Goal: Task Accomplishment & Management: Manage account settings

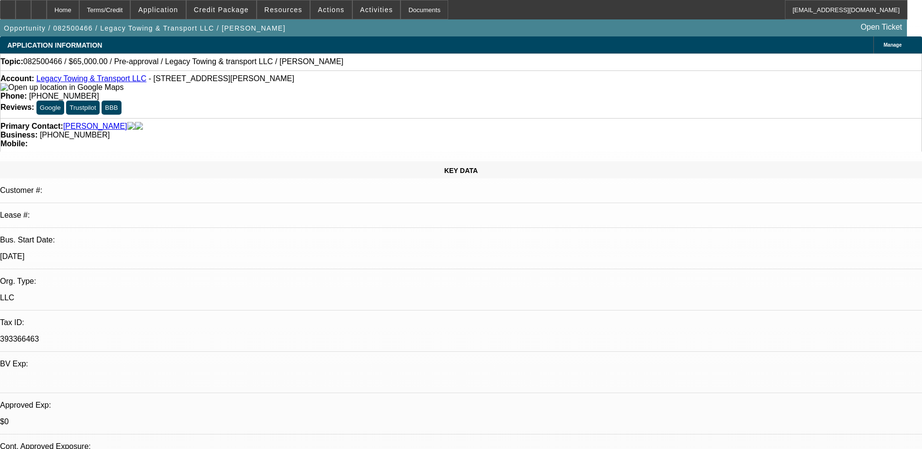
select select "0"
select select "2"
select select "0.1"
select select "4"
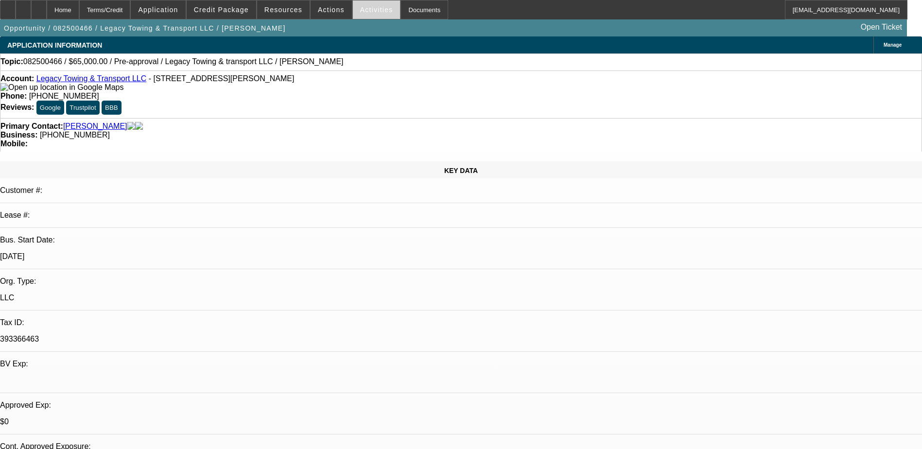
click at [369, 8] on span "Activities" at bounding box center [376, 10] width 33 height 8
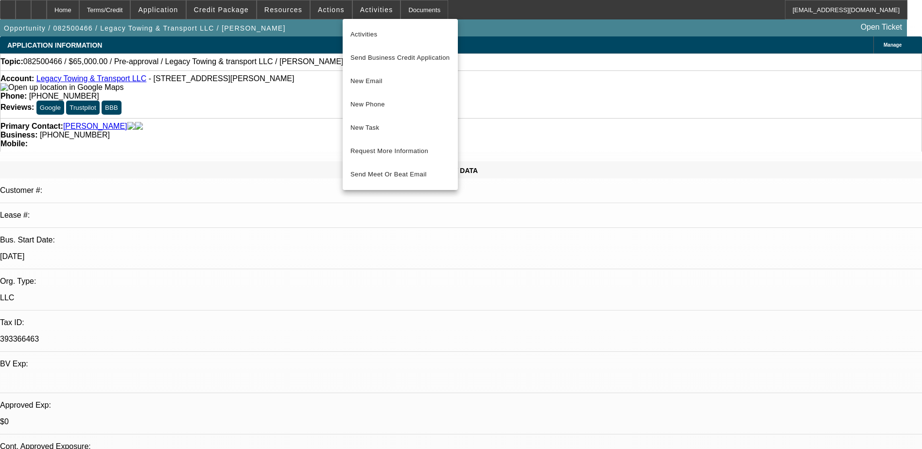
click at [318, 8] on div at bounding box center [461, 224] width 922 height 449
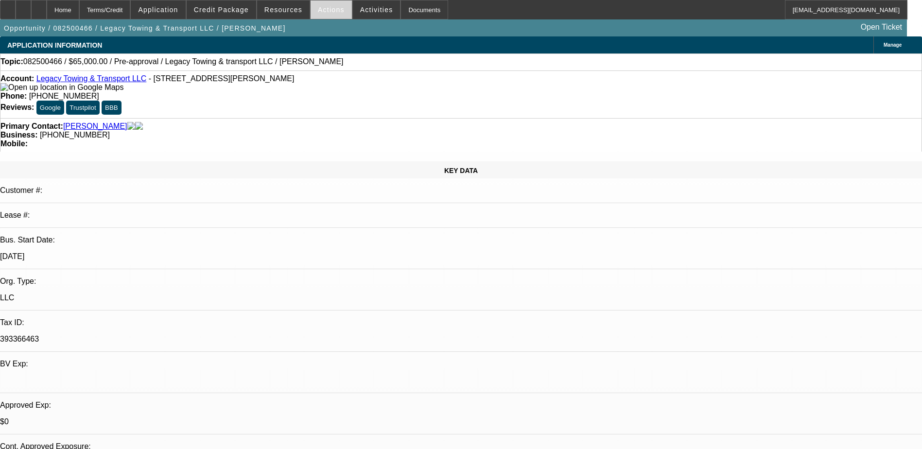
click at [318, 9] on span "Actions" at bounding box center [331, 10] width 27 height 8
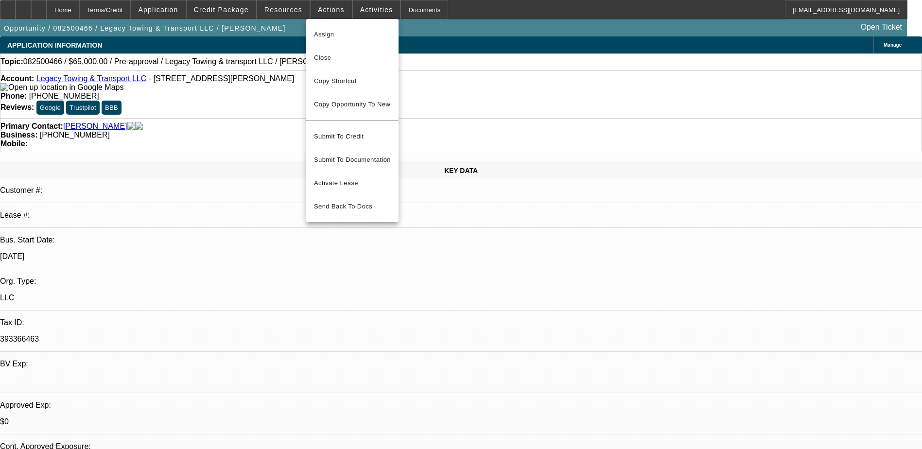
click at [276, 5] on div at bounding box center [461, 224] width 922 height 449
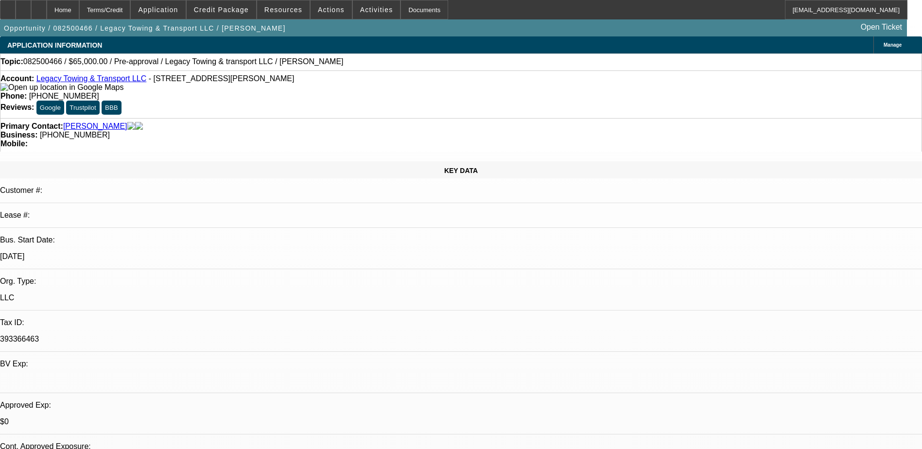
click at [276, 5] on span at bounding box center [283, 9] width 53 height 23
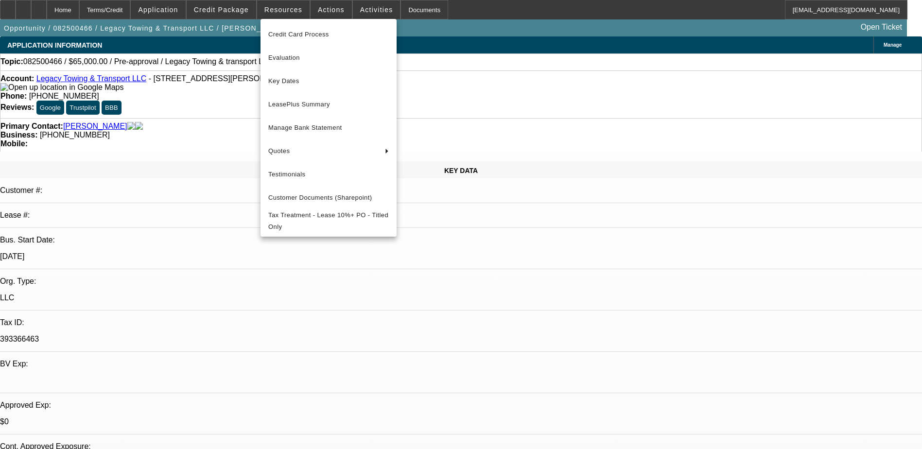
click at [222, 10] on div at bounding box center [461, 224] width 922 height 449
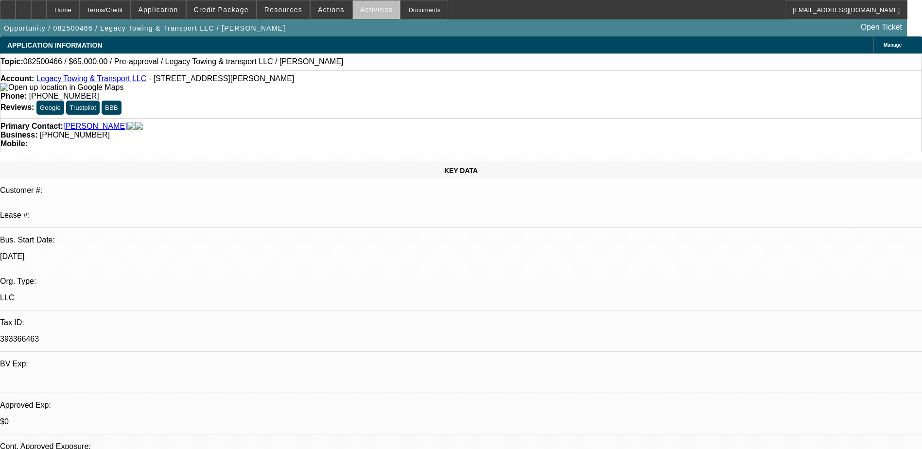
click at [373, 13] on span "Activities" at bounding box center [376, 10] width 33 height 8
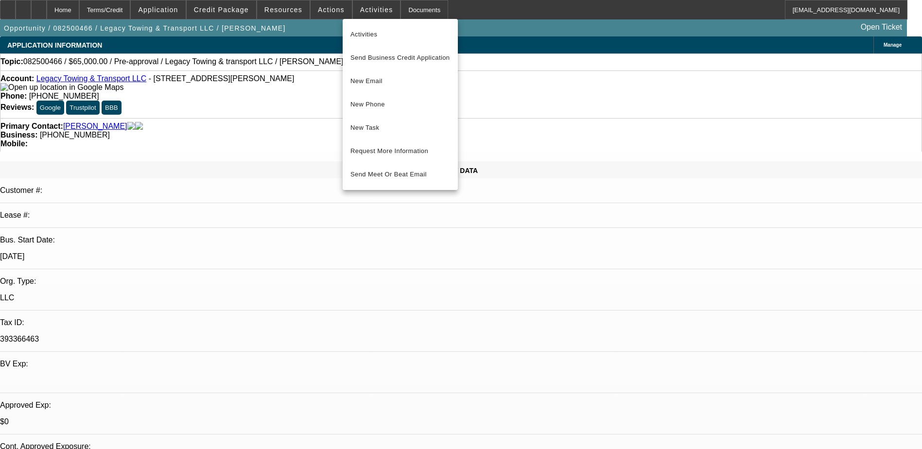
click at [406, 6] on div at bounding box center [461, 224] width 922 height 449
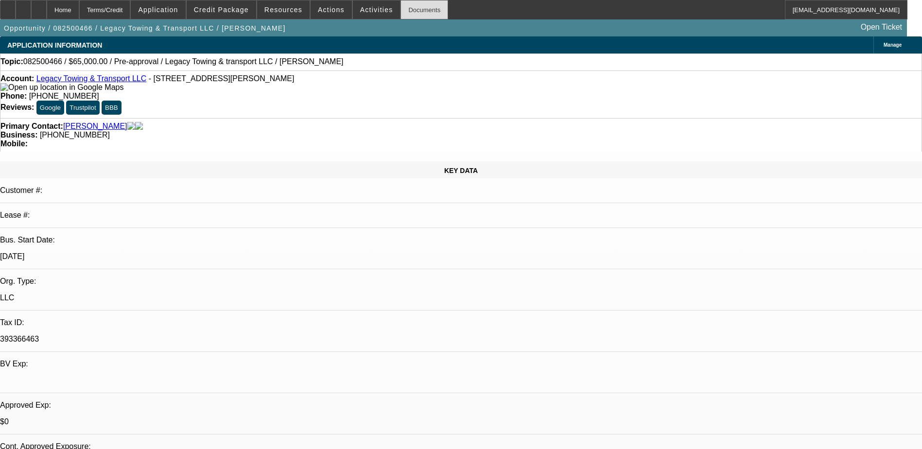
click at [406, 6] on div "Documents" at bounding box center [425, 9] width 48 height 19
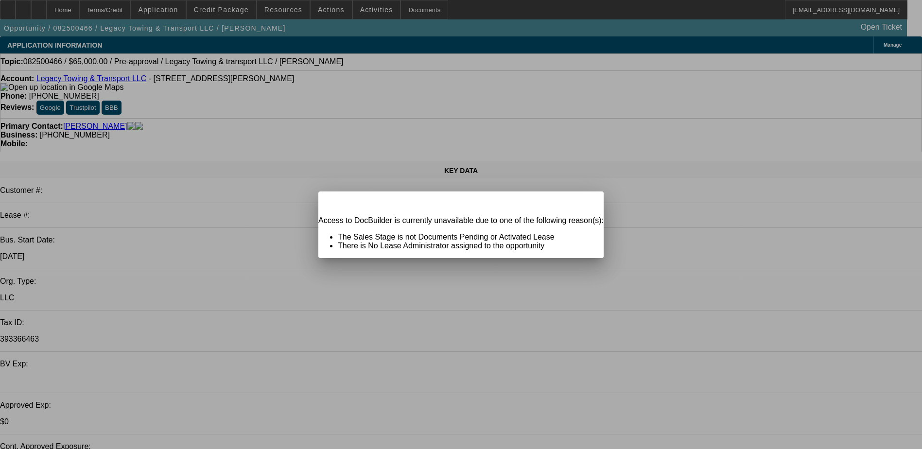
click at [582, 203] on div "Close" at bounding box center [592, 197] width 21 height 11
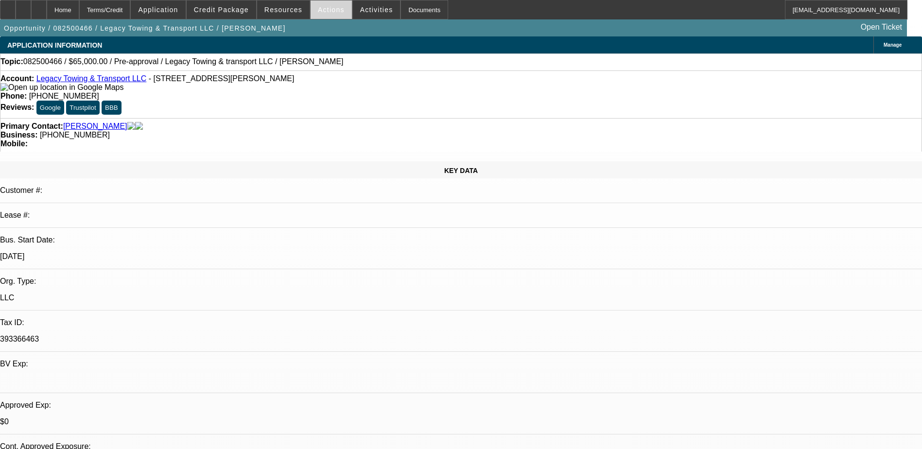
click at [333, 7] on span "Actions" at bounding box center [331, 10] width 27 height 8
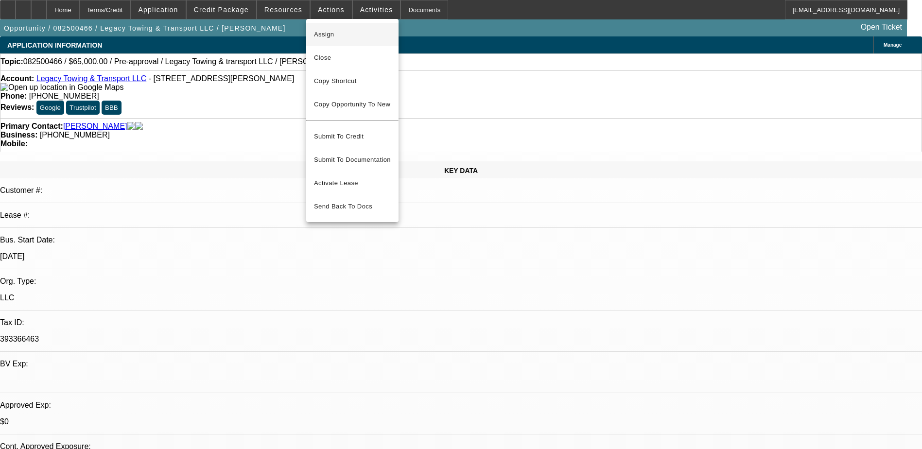
click at [323, 29] on span "Assign" at bounding box center [352, 35] width 77 height 12
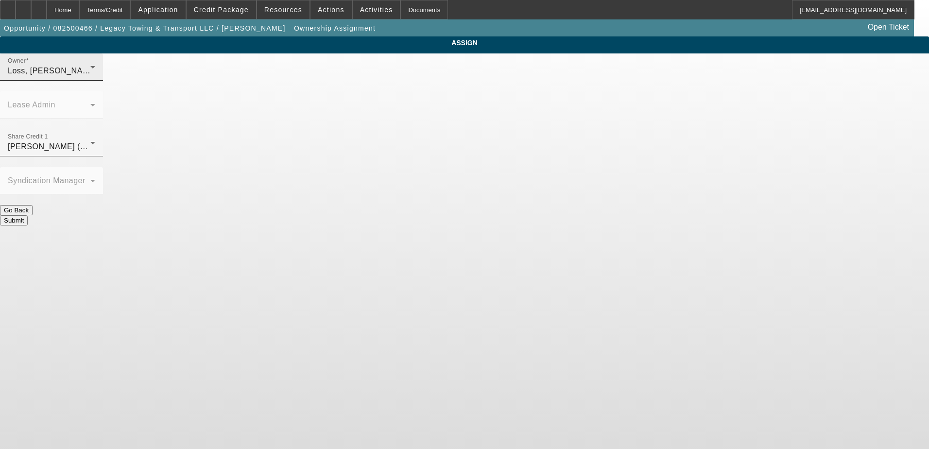
click at [90, 77] on div "Loss, [PERSON_NAME] (Lvl 1)" at bounding box center [49, 71] width 83 height 12
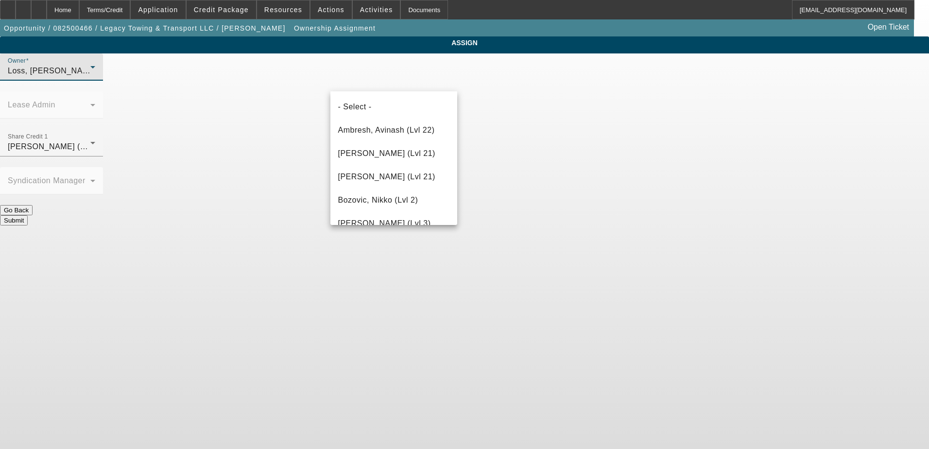
click at [402, 85] on div at bounding box center [464, 224] width 929 height 449
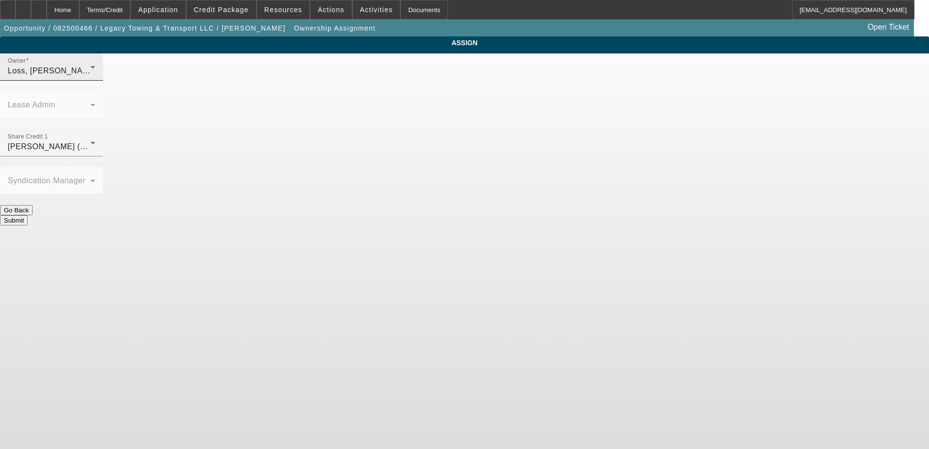
click at [90, 77] on div "Loss, [PERSON_NAME] (Lvl 1)" at bounding box center [49, 71] width 83 height 12
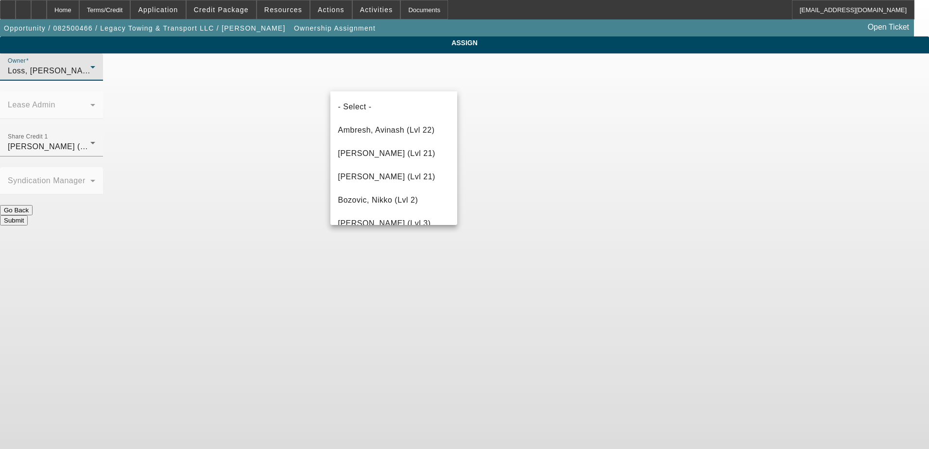
click at [395, 82] on div at bounding box center [464, 224] width 929 height 449
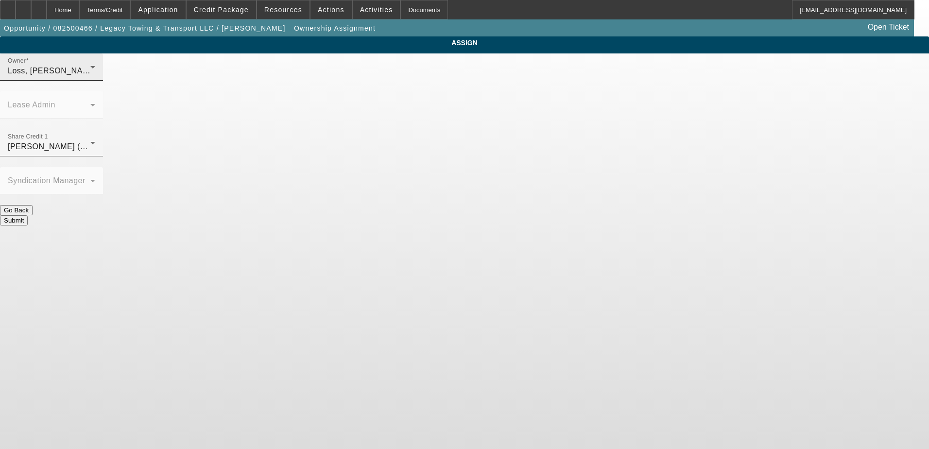
click at [90, 77] on div "Loss, [PERSON_NAME] (Lvl 1)" at bounding box center [49, 71] width 83 height 12
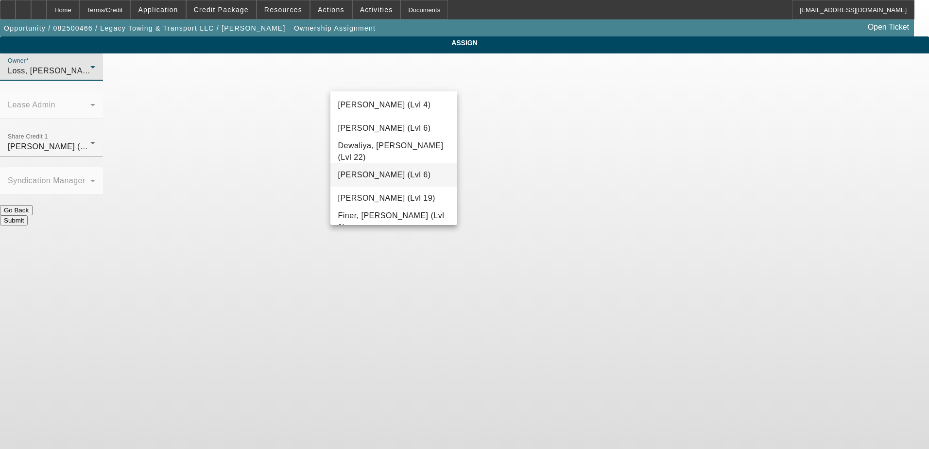
scroll to position [194, 0]
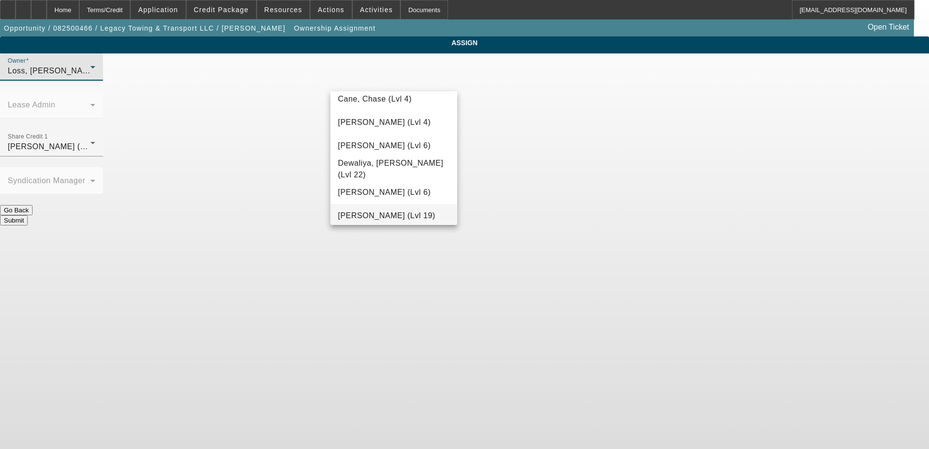
click at [379, 215] on span "[PERSON_NAME] (Lvl 19)" at bounding box center [386, 216] width 97 height 12
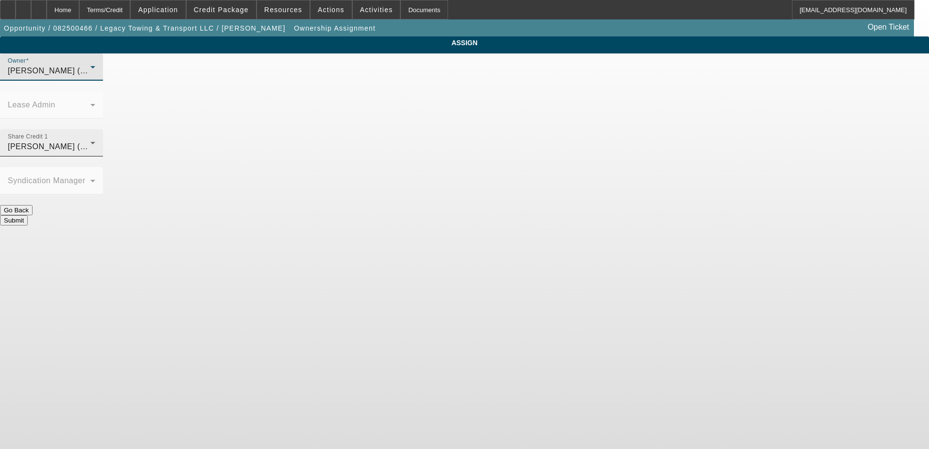
click at [90, 141] on div "[PERSON_NAME] (Lvl 19)" at bounding box center [49, 147] width 83 height 12
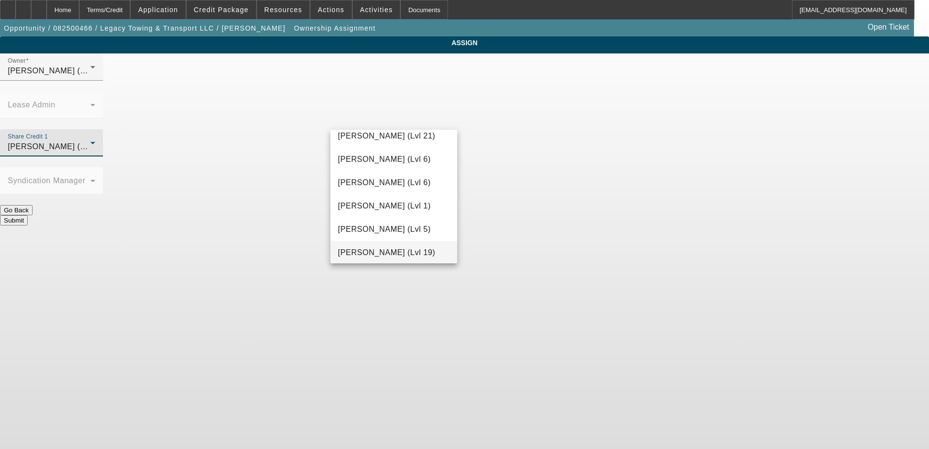
scroll to position [719, 0]
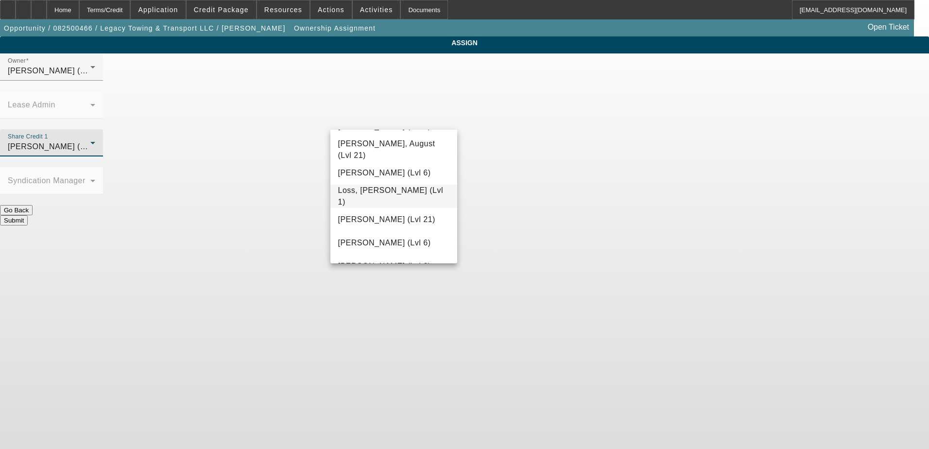
click at [379, 198] on span "Loss, [PERSON_NAME] (Lvl 1)" at bounding box center [394, 196] width 112 height 23
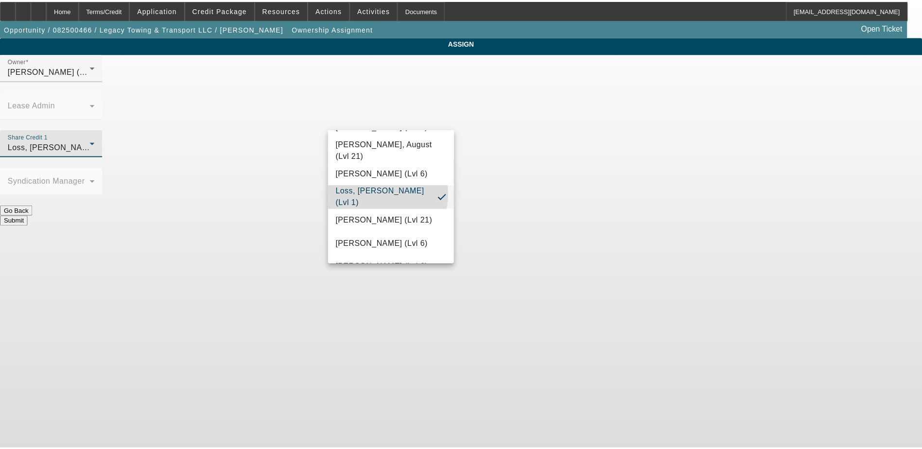
scroll to position [0, 0]
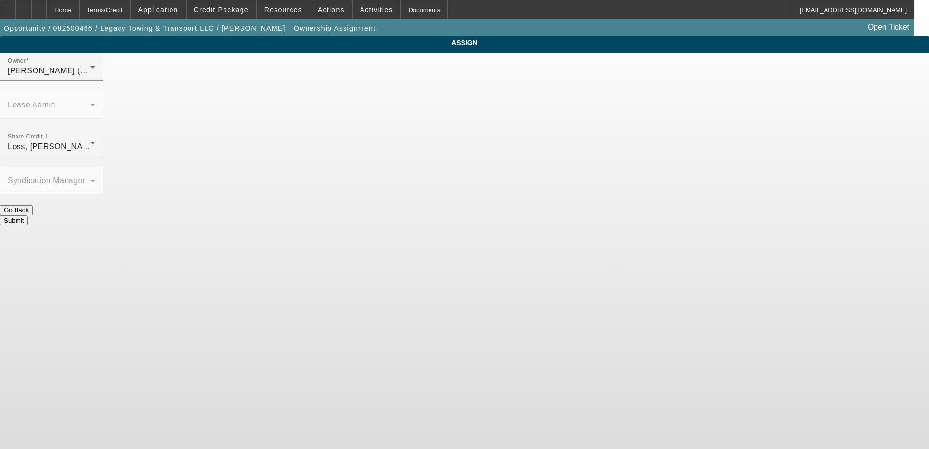
click at [28, 215] on button "Submit" at bounding box center [14, 220] width 28 height 10
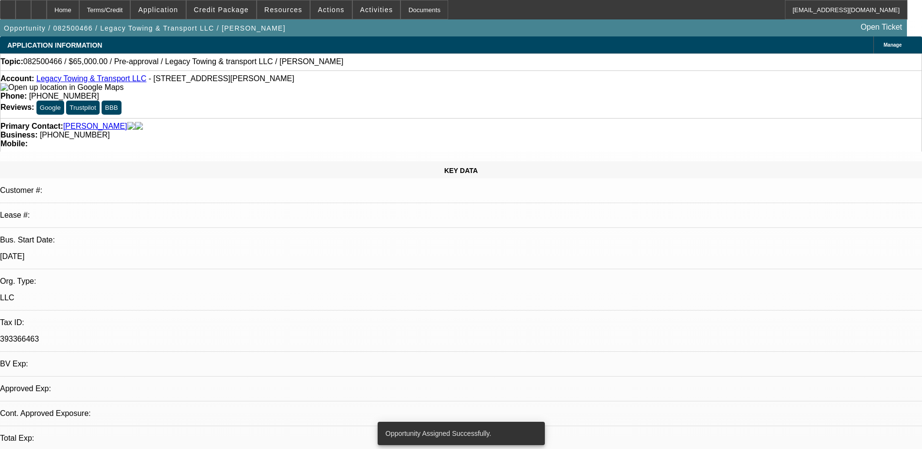
select select "0"
select select "2"
select select "0.1"
select select "4"
